Goal: Transaction & Acquisition: Purchase product/service

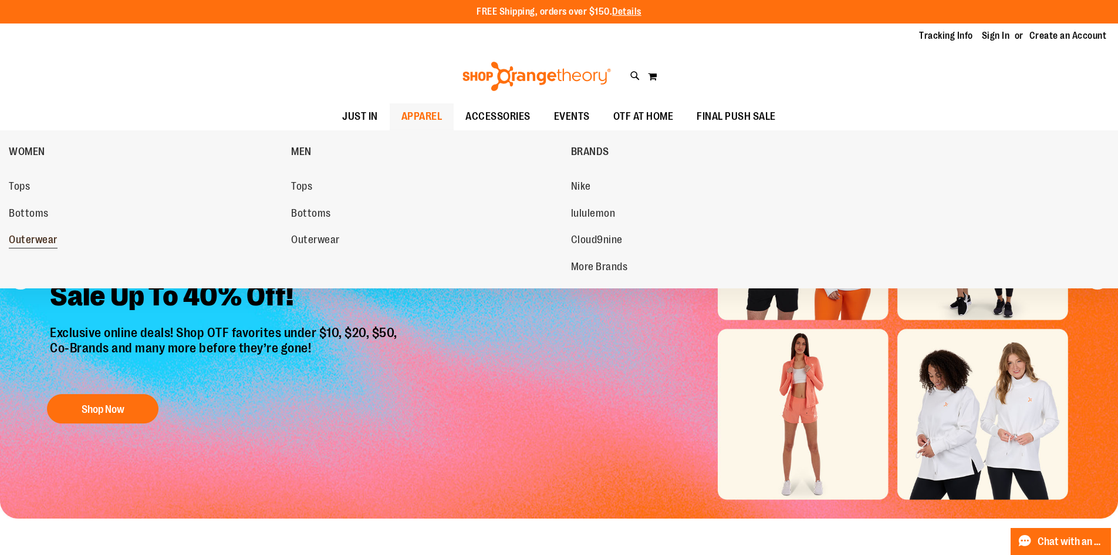
click at [43, 243] on span "Outerwear" at bounding box center [33, 241] width 49 height 15
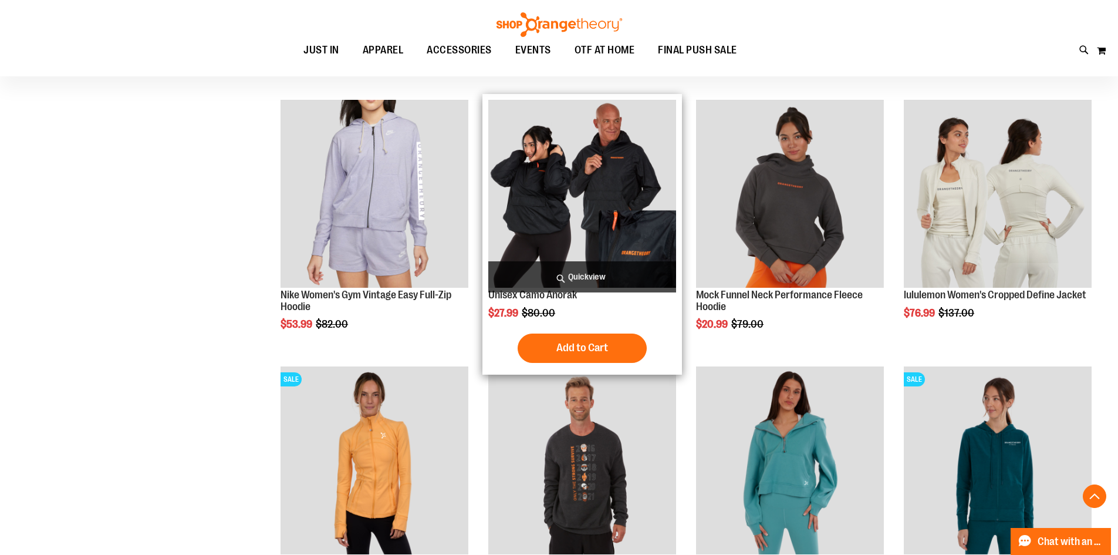
scroll to position [410, 0]
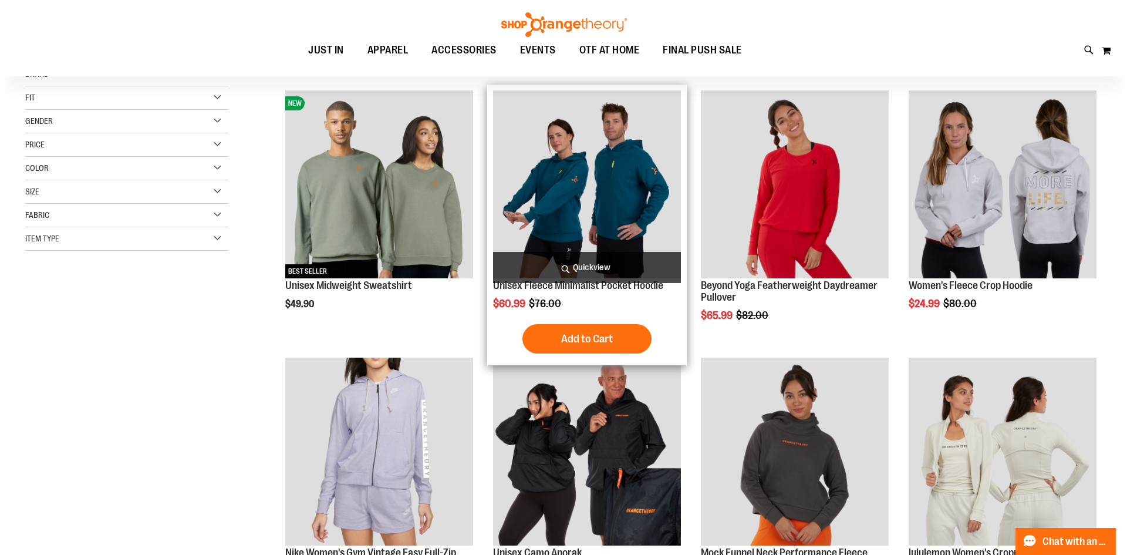
scroll to position [117, 0]
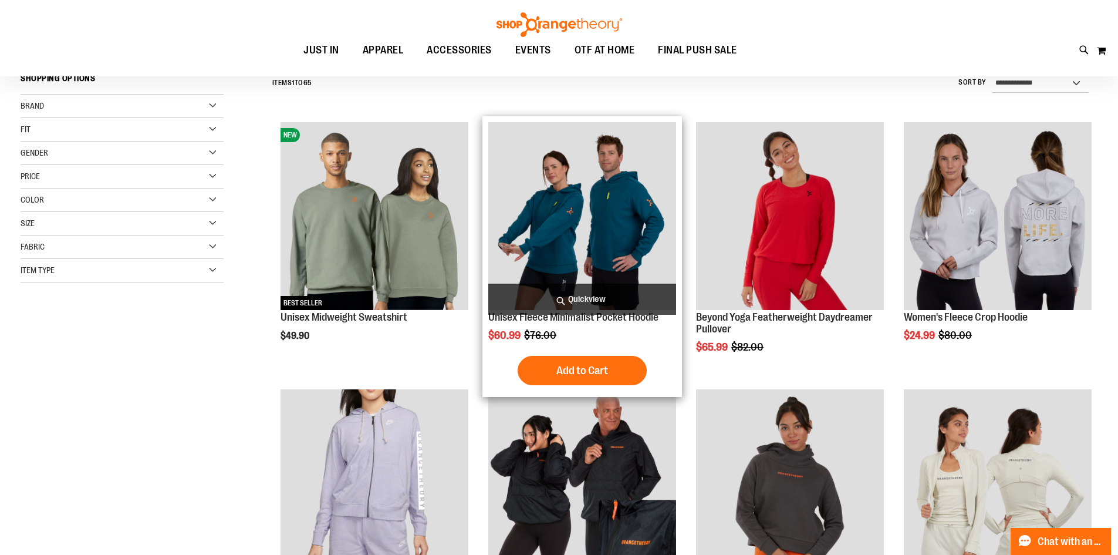
click at [631, 303] on span "Quickview" at bounding box center [582, 298] width 188 height 31
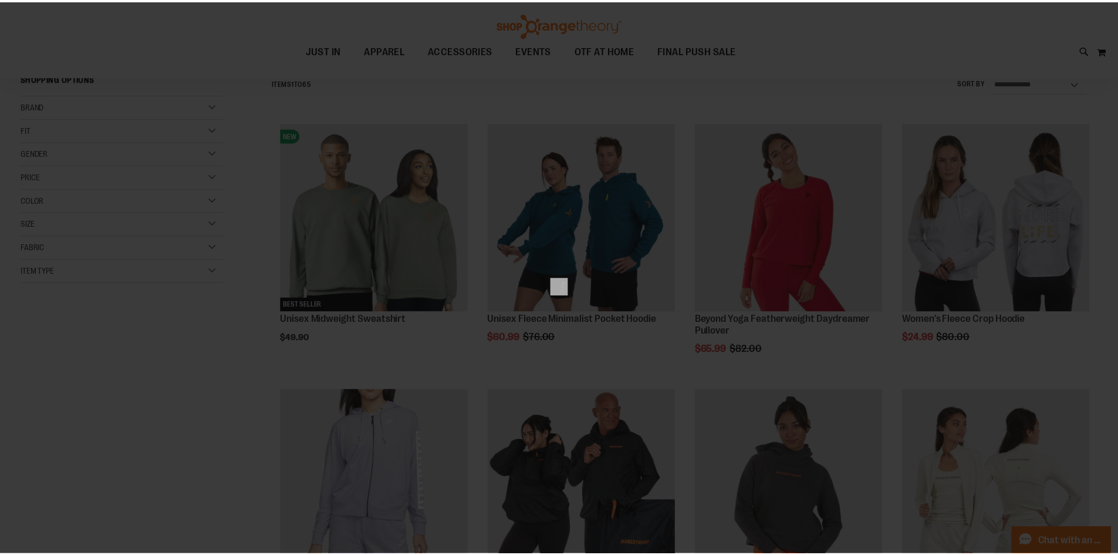
scroll to position [0, 0]
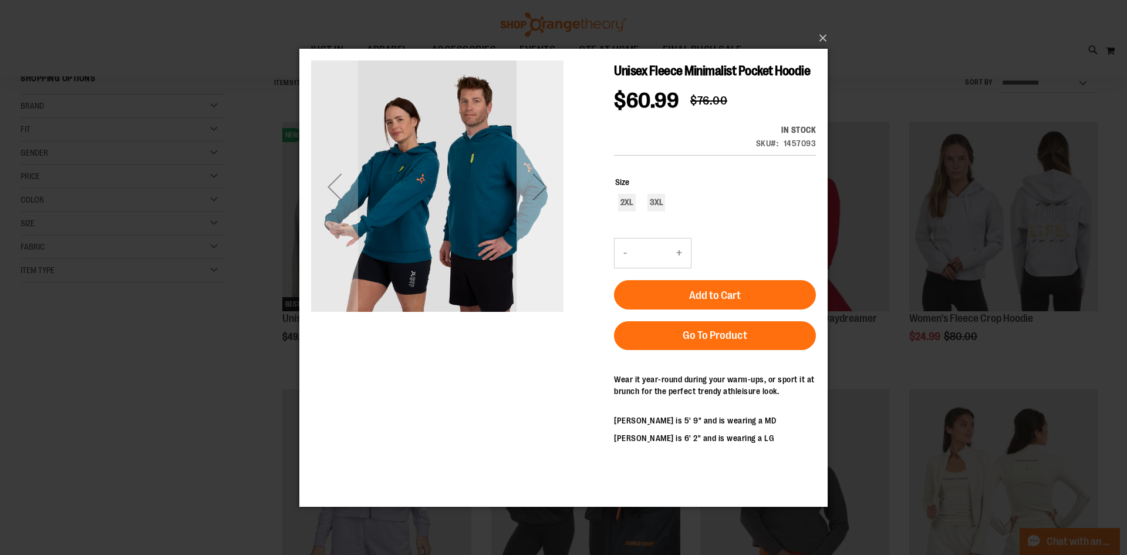
click at [541, 245] on div "Next" at bounding box center [539, 186] width 47 height 252
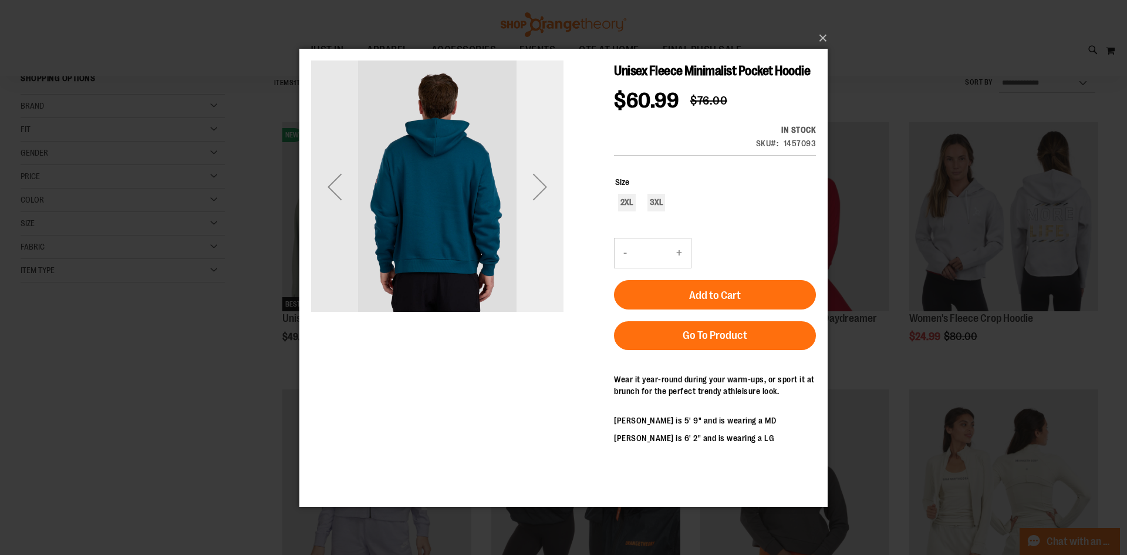
click at [540, 245] on div "Next" at bounding box center [539, 186] width 47 height 252
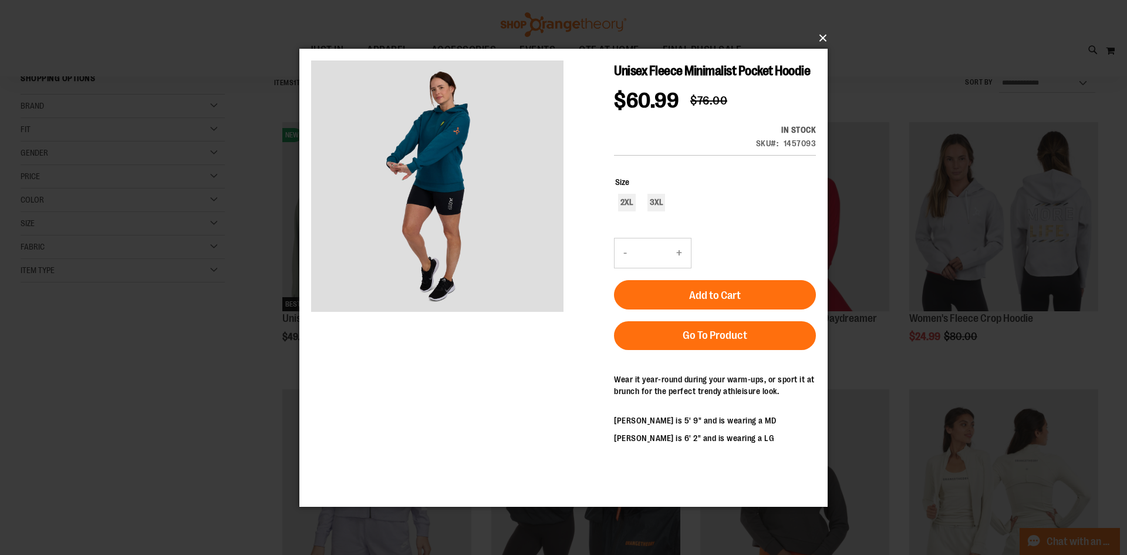
click at [826, 35] on button "×" at bounding box center [567, 38] width 528 height 26
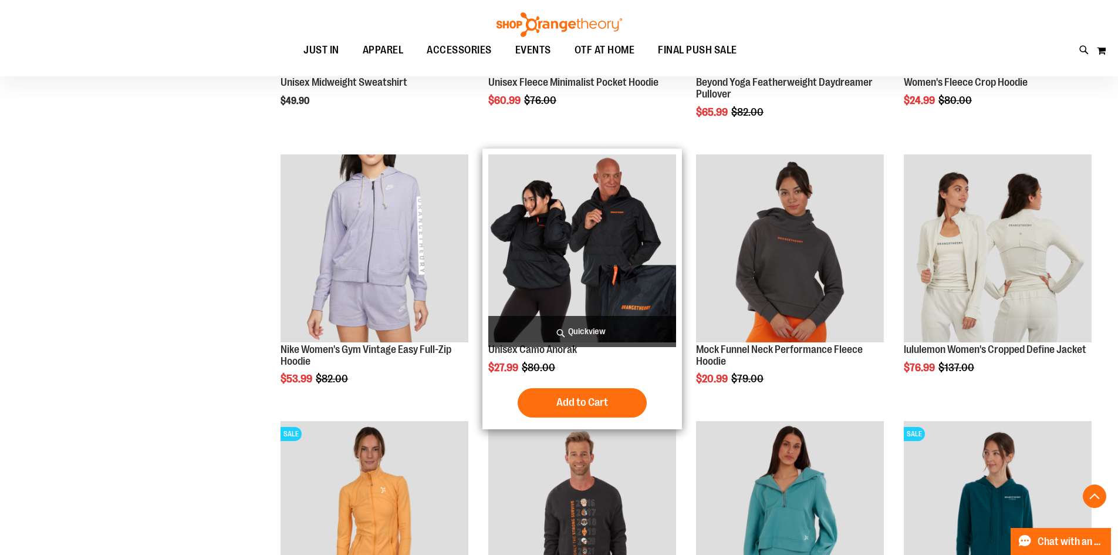
scroll to position [528, 0]
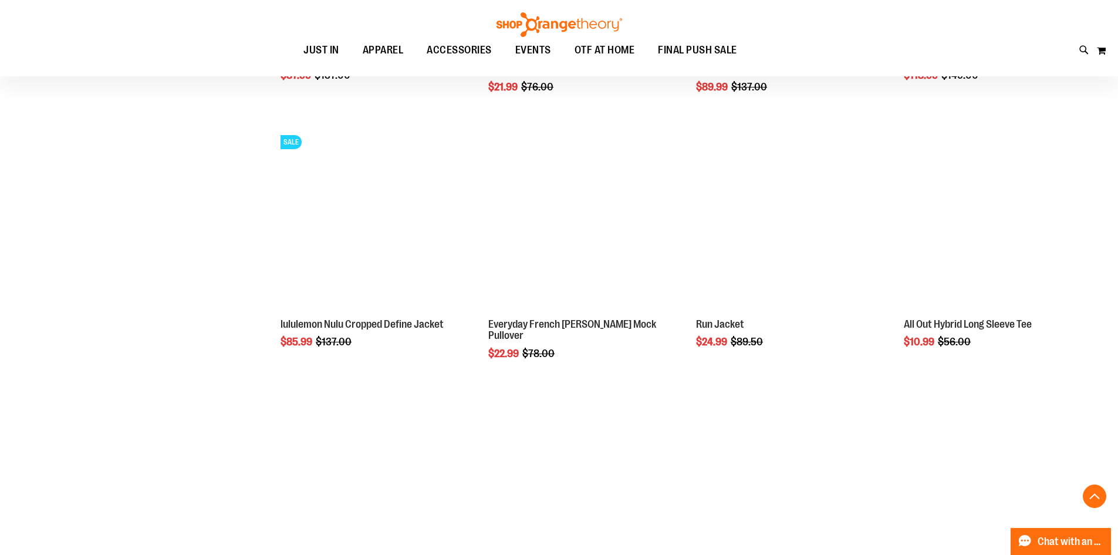
scroll to position [1056, 0]
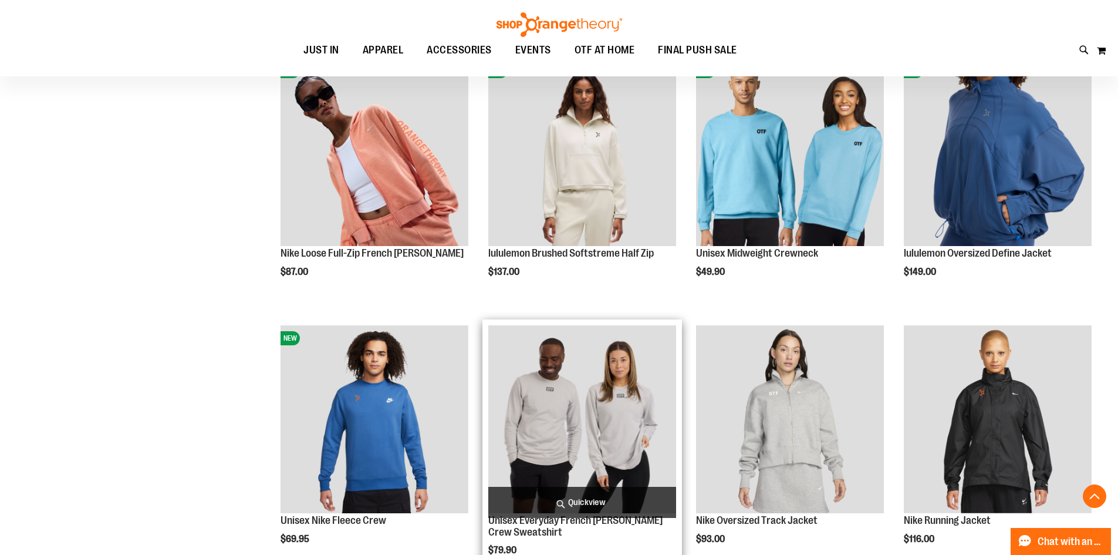
scroll to position [2229, 0]
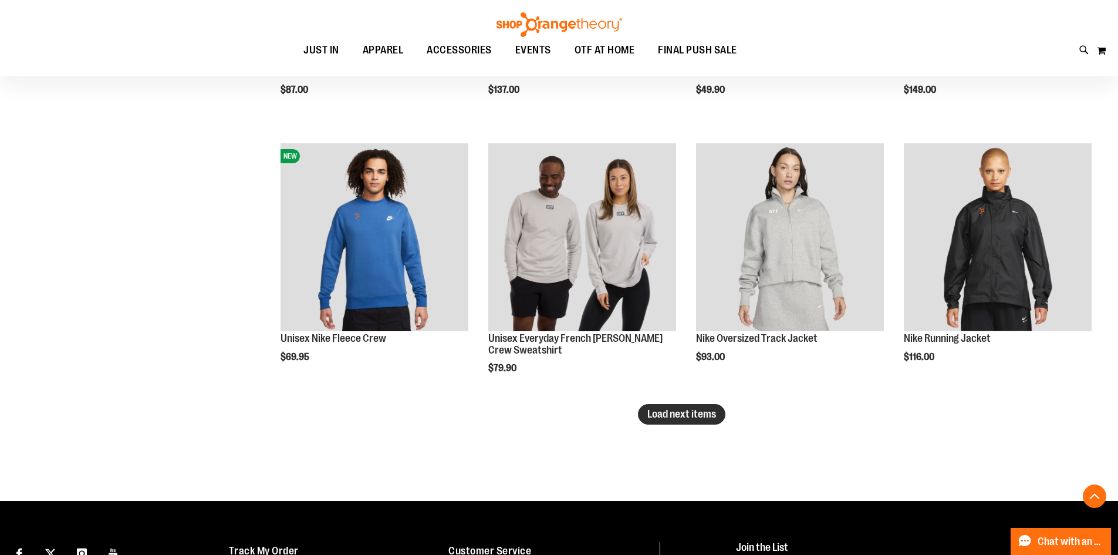
click at [687, 413] on span "Load next items" at bounding box center [681, 414] width 69 height 12
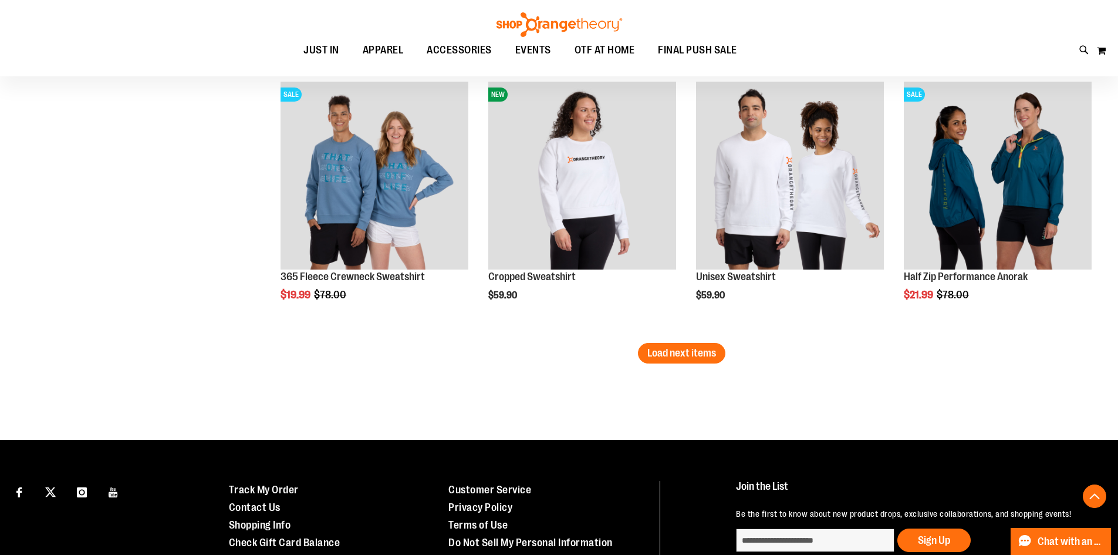
scroll to position [3109, 0]
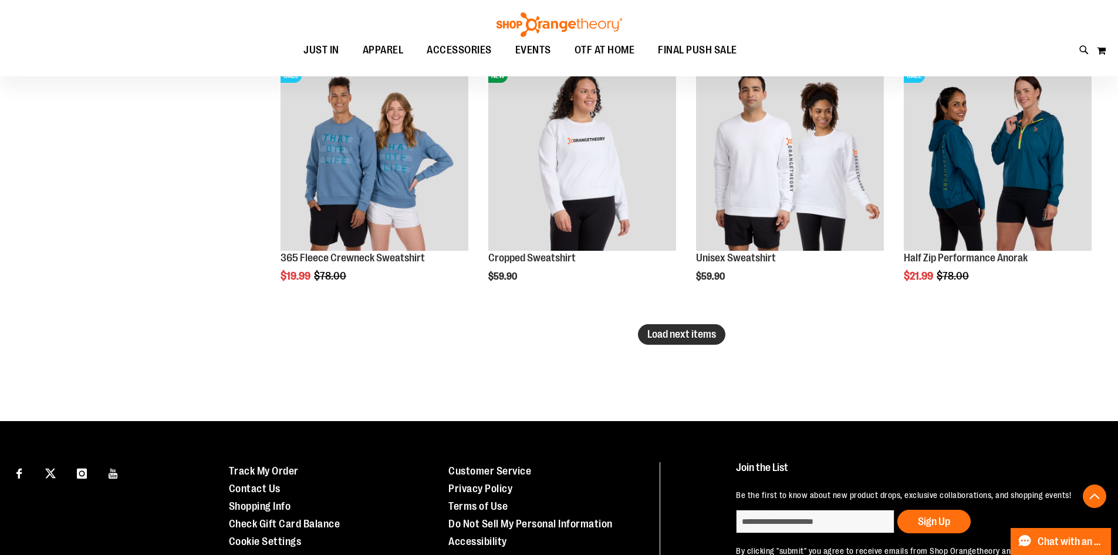
click at [678, 330] on span "Load next items" at bounding box center [681, 334] width 69 height 12
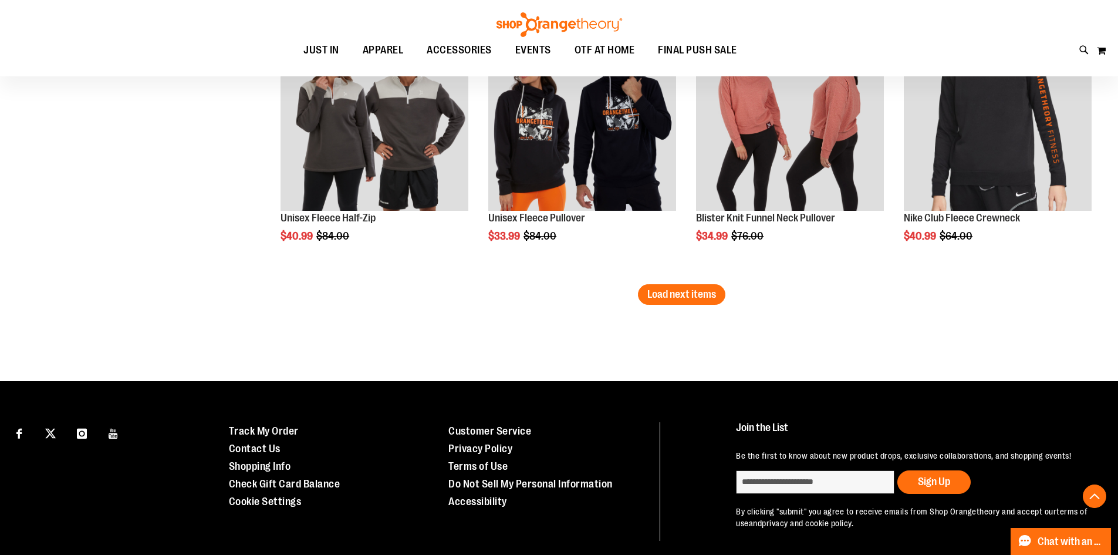
scroll to position [3990, 0]
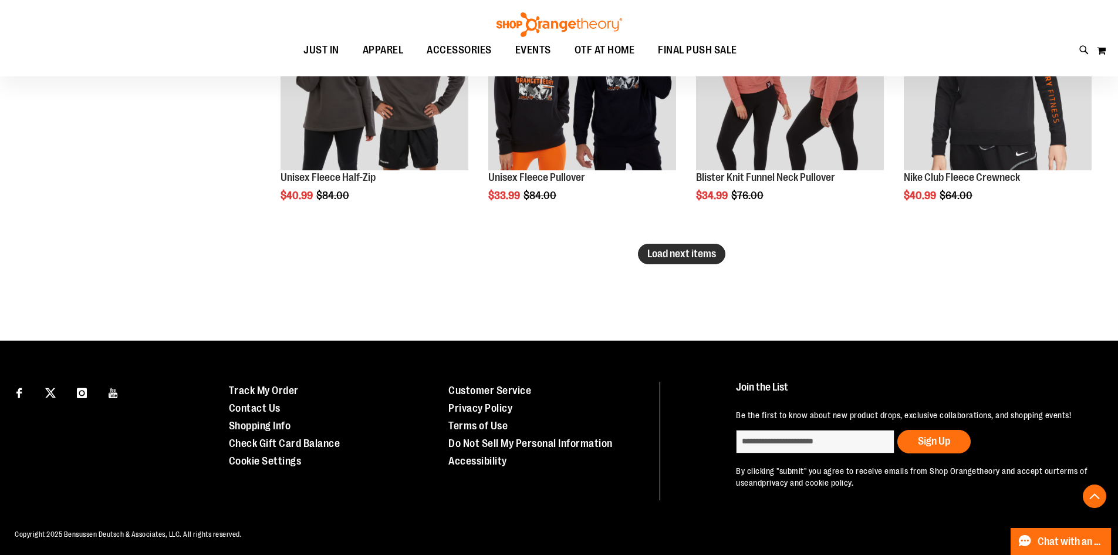
click at [694, 259] on span "Load next items" at bounding box center [681, 254] width 69 height 12
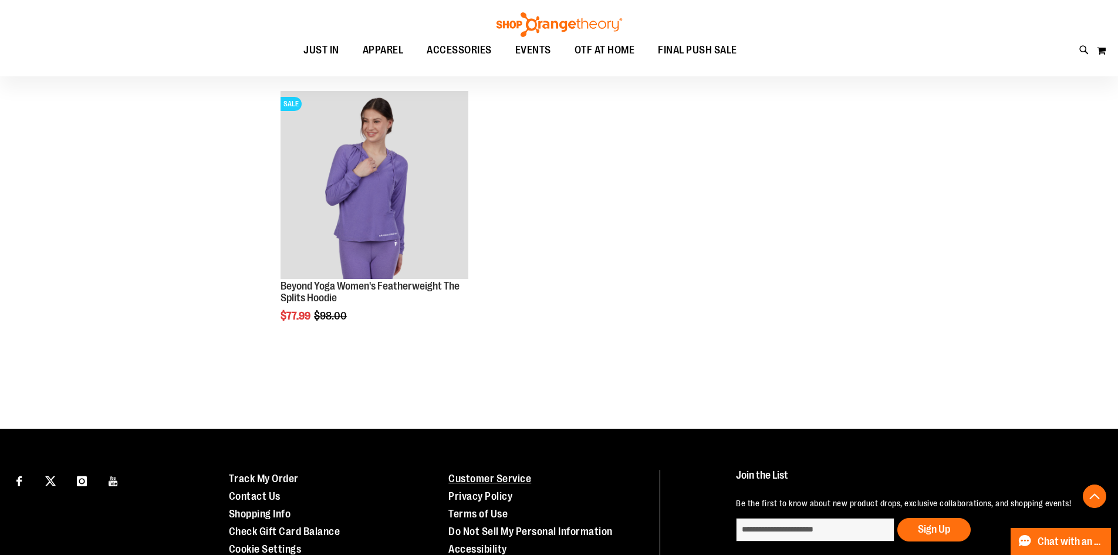
scroll to position [4518, 0]
